Goal: Information Seeking & Learning: Learn about a topic

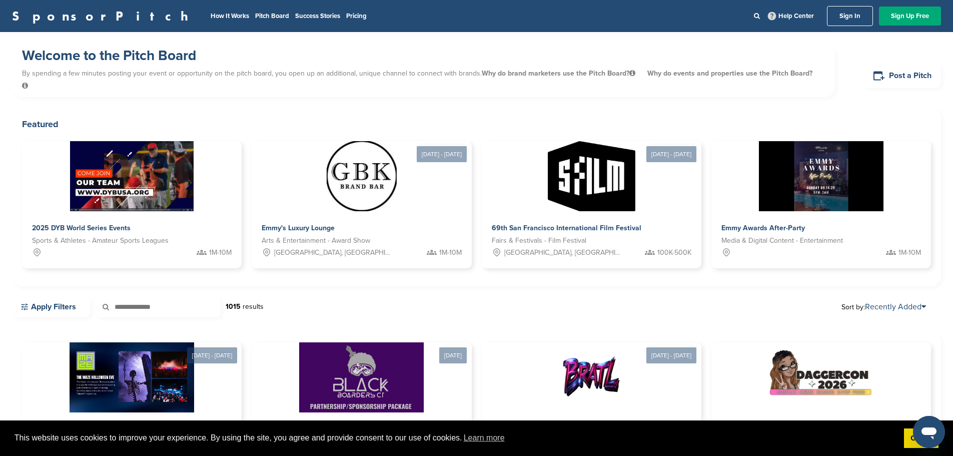
click at [197, 72] on p "By spending a few minutes posting your event or opportunity on the pitch board,…" at bounding box center [423, 80] width 803 height 30
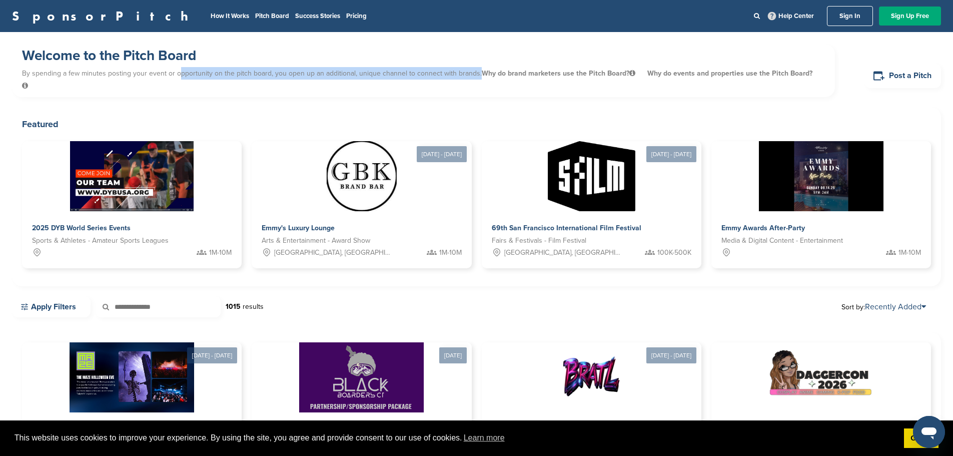
drag, startPoint x: 197, startPoint y: 72, endPoint x: 455, endPoint y: 70, distance: 257.5
click at [455, 70] on p "By spending a few minutes posting your event or opportunity on the pitch board,…" at bounding box center [423, 80] width 803 height 30
click at [334, 84] on div "Welcome to the Pitch Board By spending a few minutes posting your event or oppo…" at bounding box center [423, 70] width 823 height 53
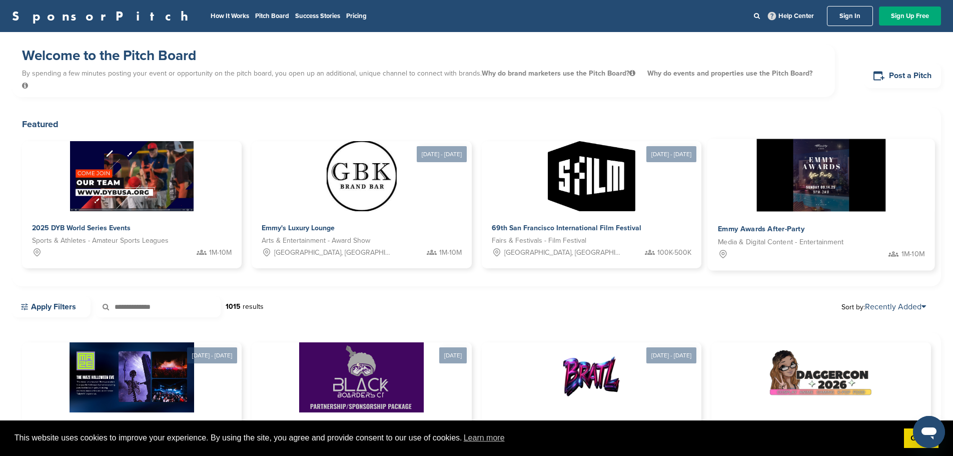
click at [757, 139] on img at bounding box center [821, 175] width 129 height 73
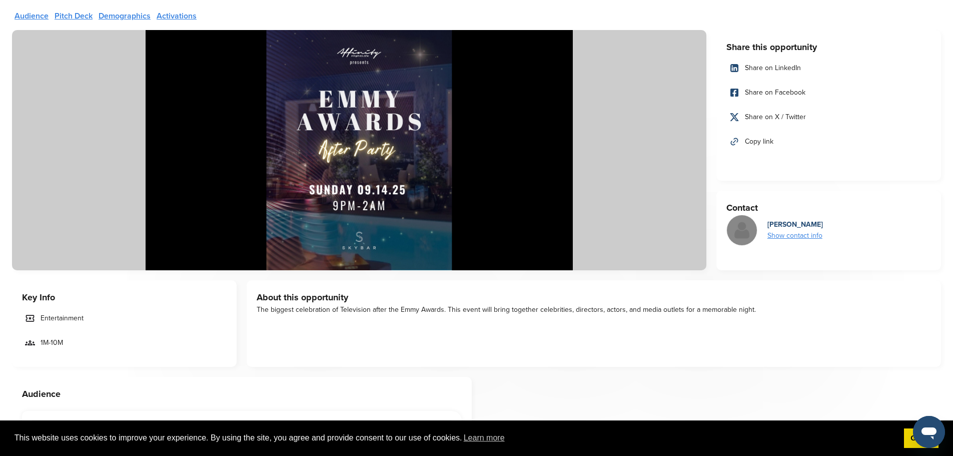
scroll to position [50, 0]
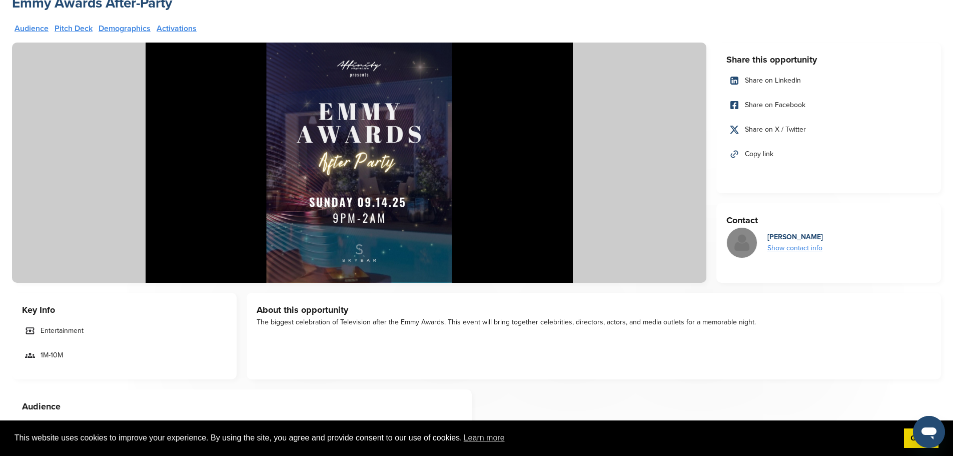
click at [793, 249] on div "Show contact info" at bounding box center [795, 248] width 56 height 11
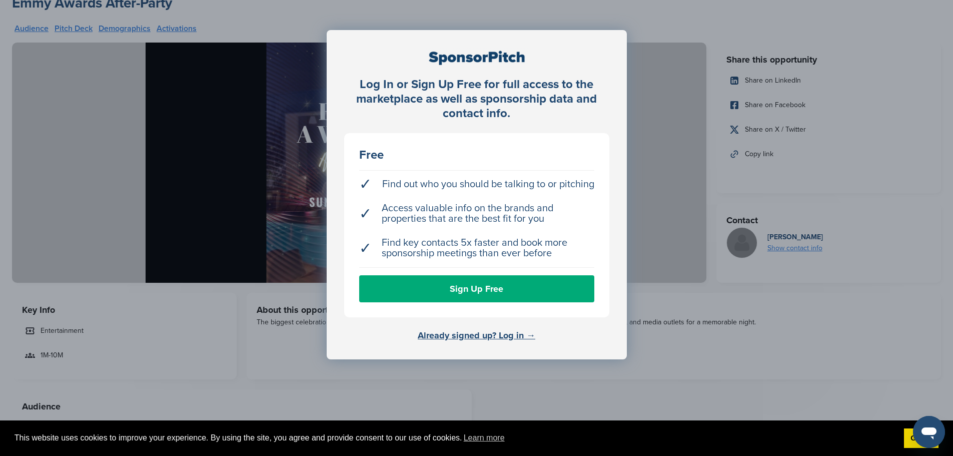
click at [699, 321] on div "Log In or Sign Up Free for full access to the marketplace as well as sponsorshi…" at bounding box center [476, 253] width 953 height 506
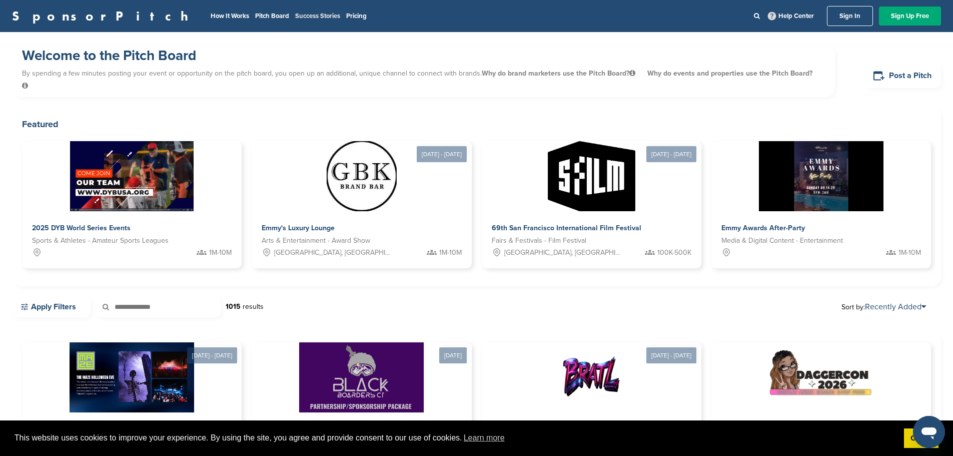
click at [295, 16] on link "Success Stories" at bounding box center [317, 16] width 45 height 8
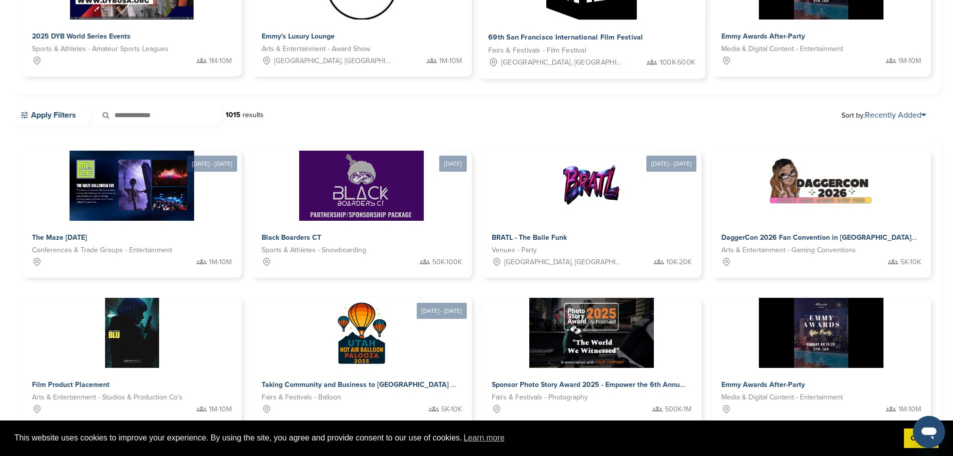
scroll to position [200, 0]
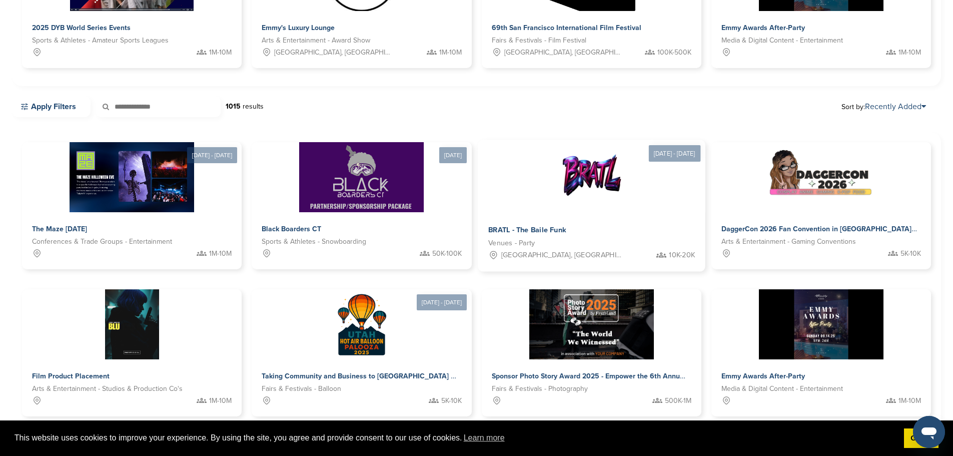
click at [555, 149] on img at bounding box center [591, 176] width 73 height 73
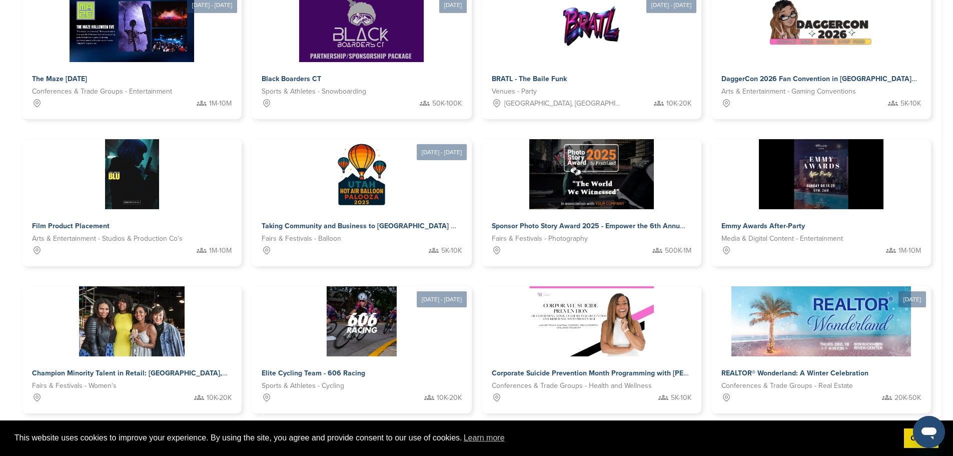
click at [447, 435] on link "2" at bounding box center [447, 444] width 21 height 19
